Goal: Information Seeking & Learning: Learn about a topic

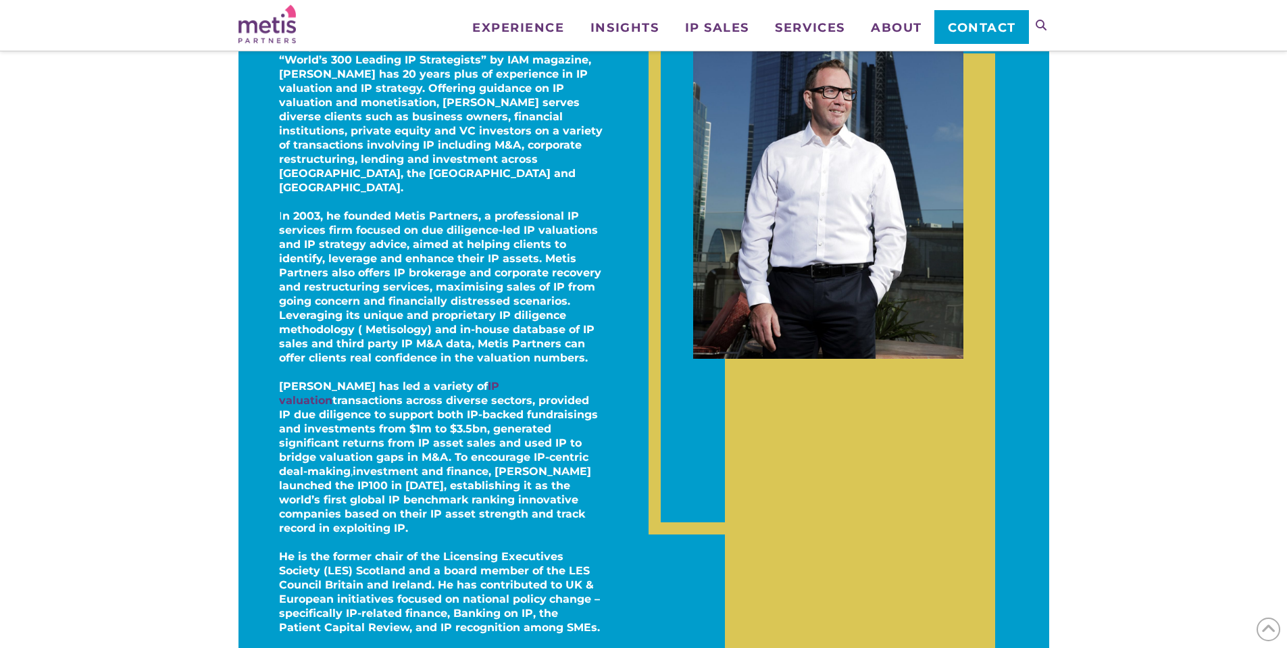
scroll to position [405, 0]
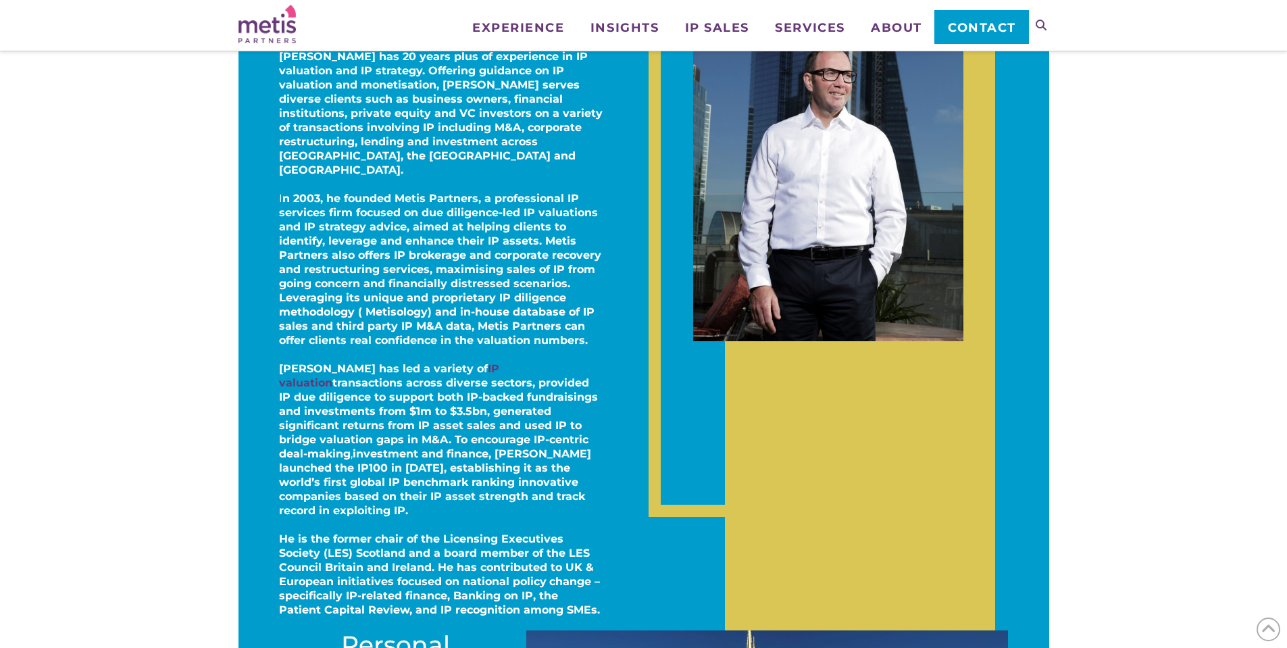
click at [317, 278] on strong "n 2003, he founded Metis Partners, a professional IP services firm focused on d…" at bounding box center [440, 269] width 322 height 155
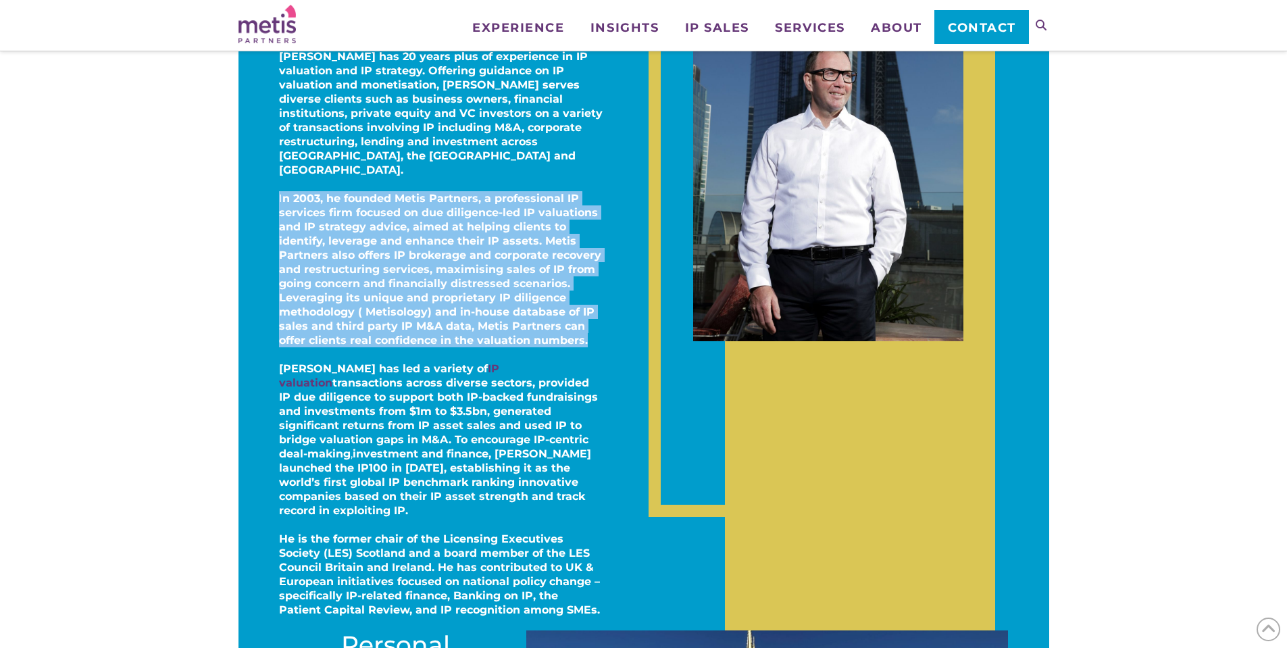
click at [317, 278] on strong "n 2003, he founded Metis Partners, a professional IP services firm focused on d…" at bounding box center [440, 269] width 322 height 155
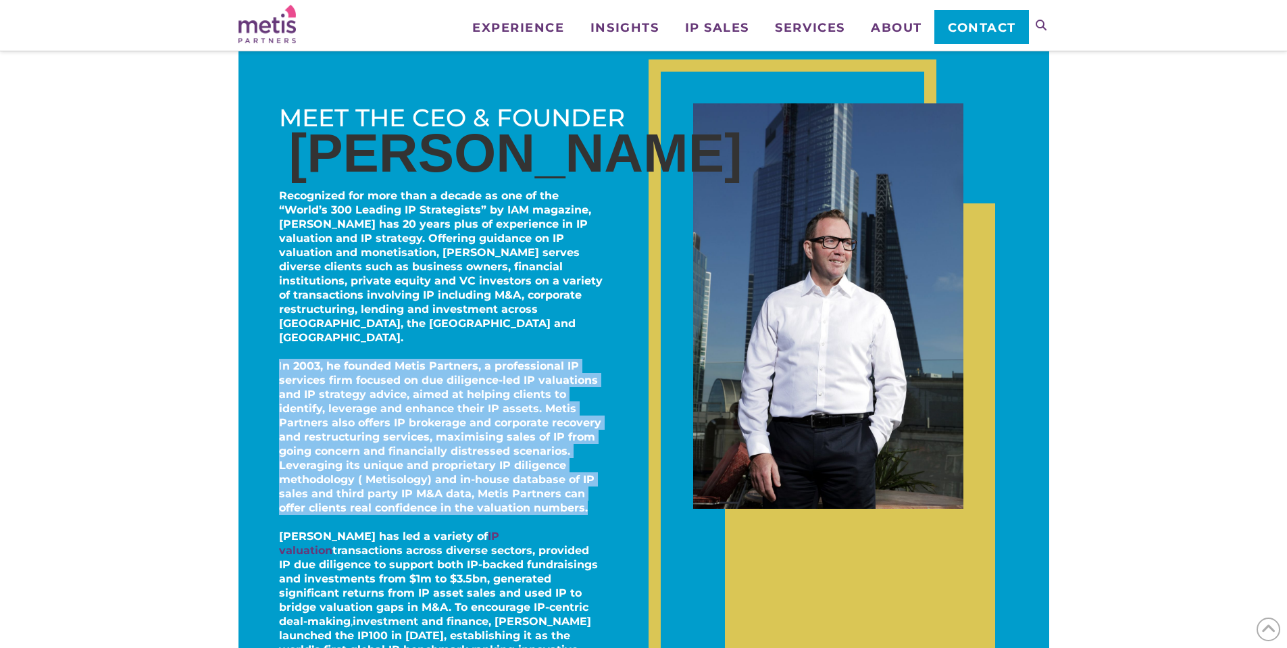
scroll to position [203, 0]
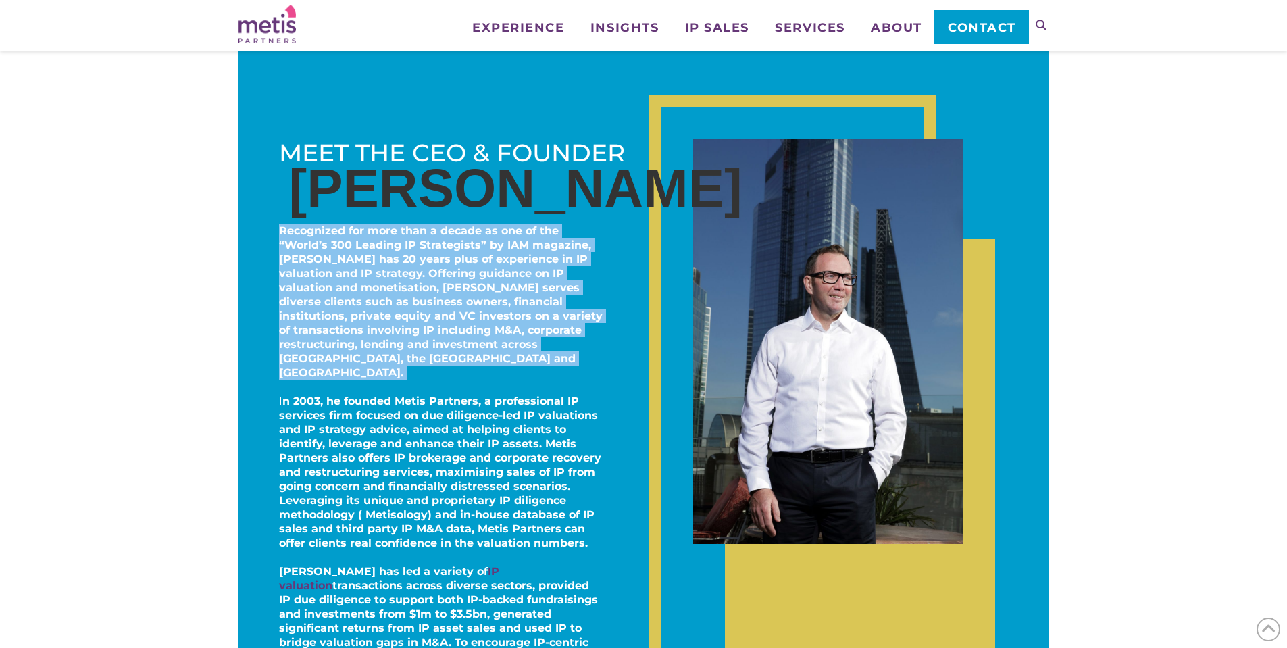
click at [584, 329] on p "Recognized for more than a decade as one of the “World’s 300 Leading IP Strateg…" at bounding box center [441, 302] width 324 height 156
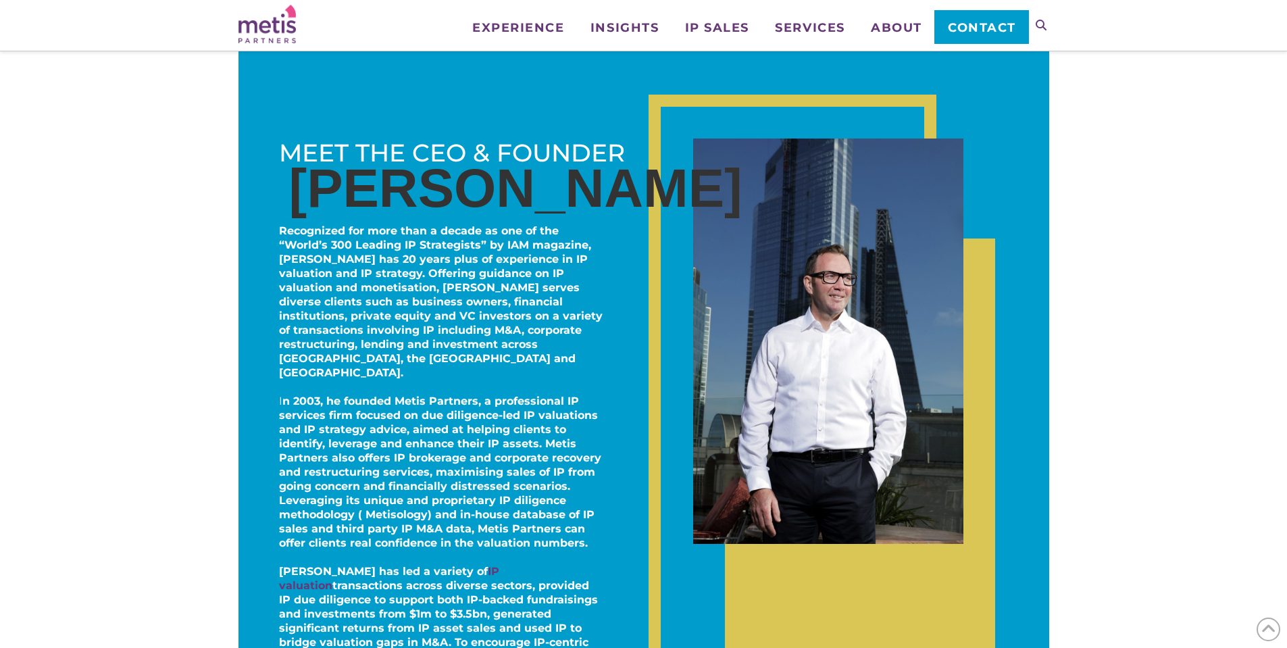
click at [584, 337] on p "Recognized for more than a decade as one of the “World’s 300 Leading IP Strateg…" at bounding box center [441, 302] width 324 height 156
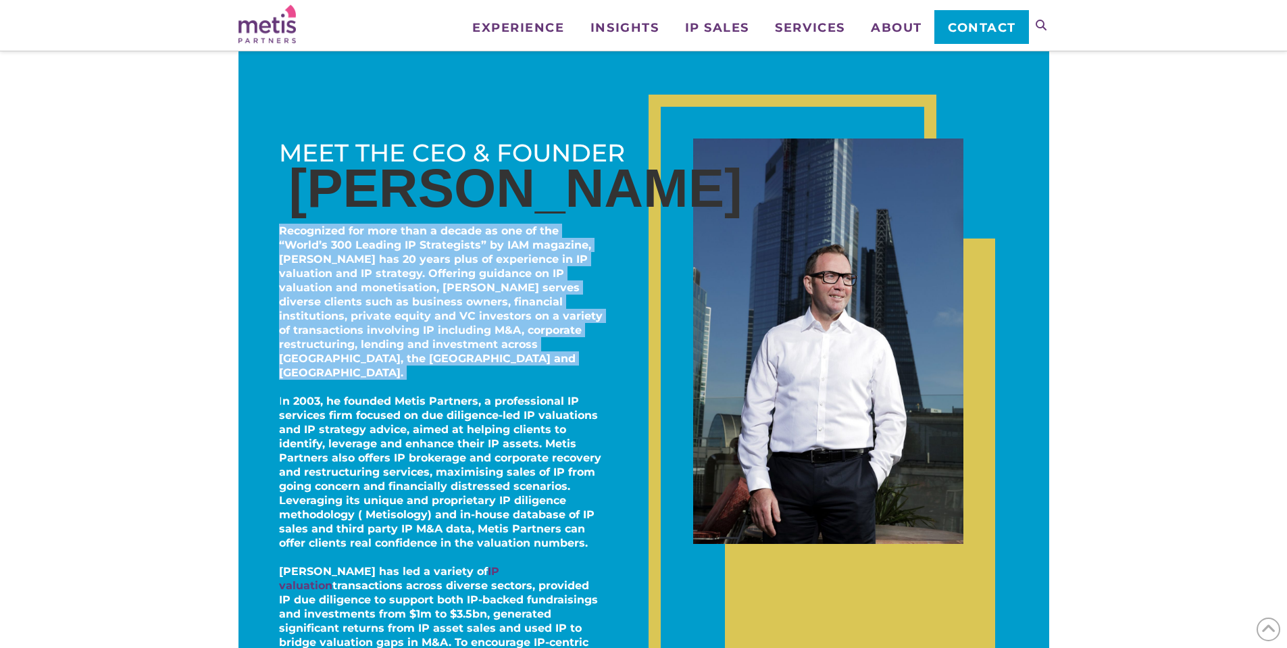
click at [584, 337] on p "Recognized for more than a decade as one of the “World’s 300 Leading IP Strateg…" at bounding box center [441, 302] width 324 height 156
